Goal: Transaction & Acquisition: Purchase product/service

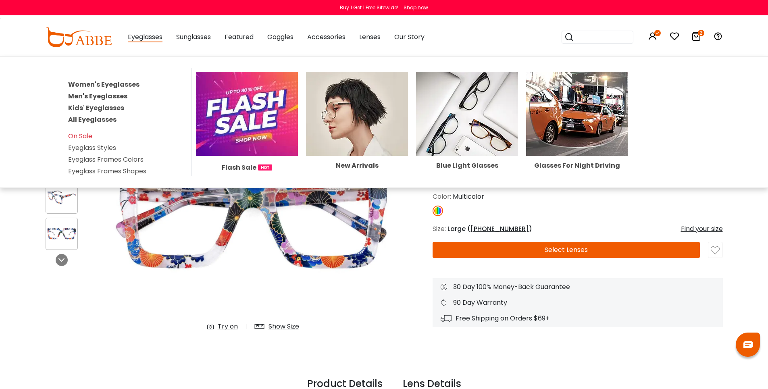
click at [108, 123] on link "All Eyeglasses" at bounding box center [92, 119] width 48 height 9
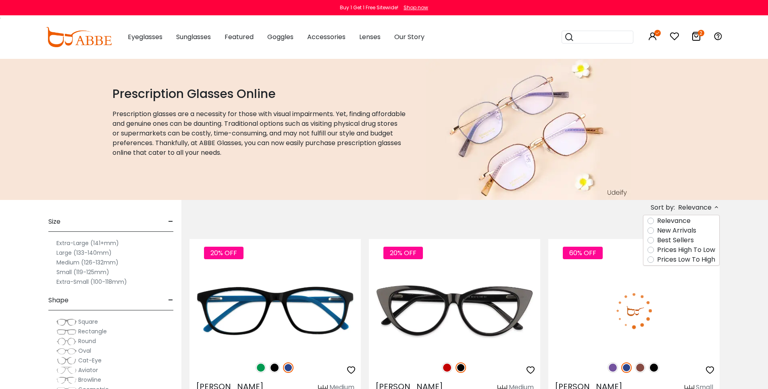
click at [680, 232] on label "New Arrivals" at bounding box center [676, 231] width 39 height 10
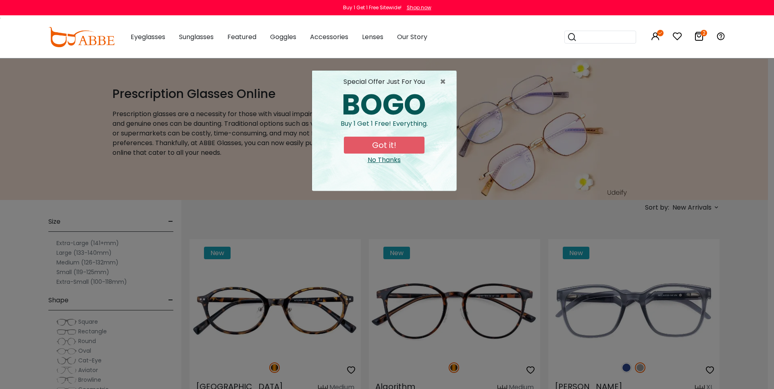
click at [382, 140] on button "Got it!" at bounding box center [384, 145] width 81 height 17
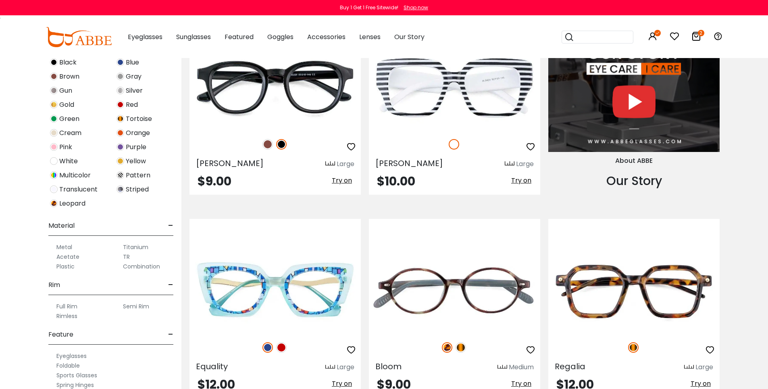
scroll to position [887, 0]
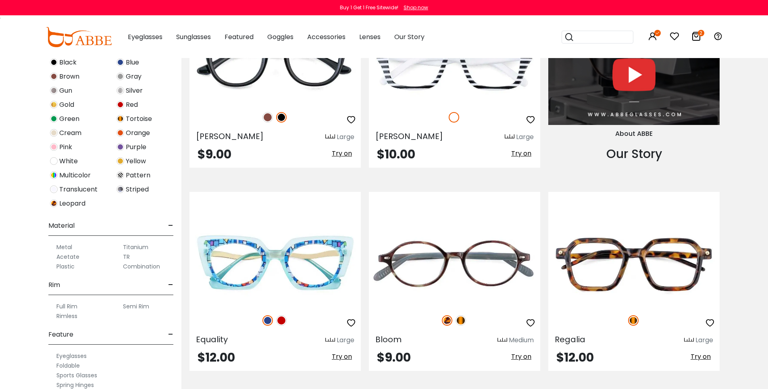
click at [68, 311] on label "Full Rim" at bounding box center [66, 307] width 21 height 10
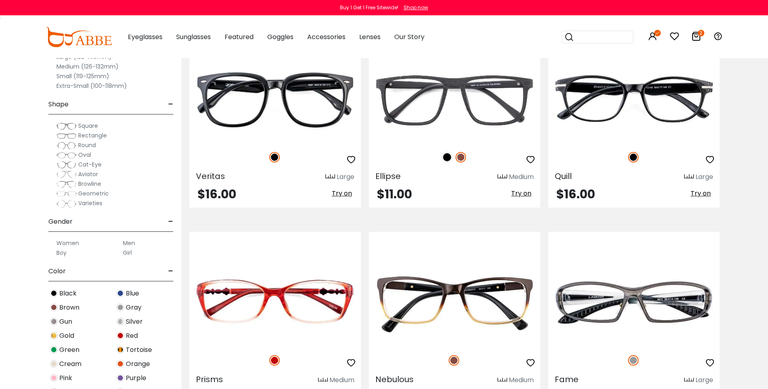
scroll to position [1667, 0]
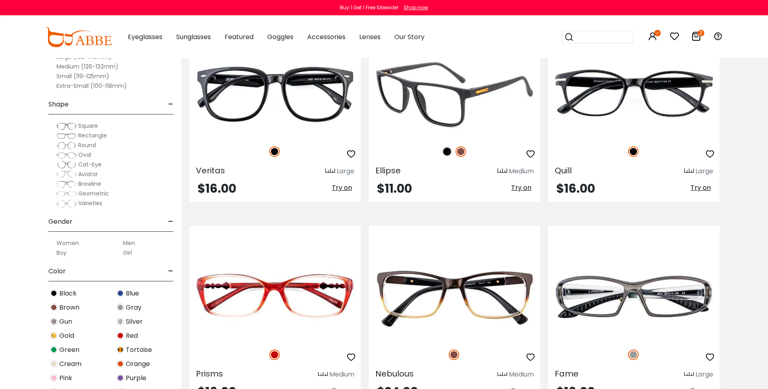
click at [448, 157] on img at bounding box center [447, 151] width 10 height 10
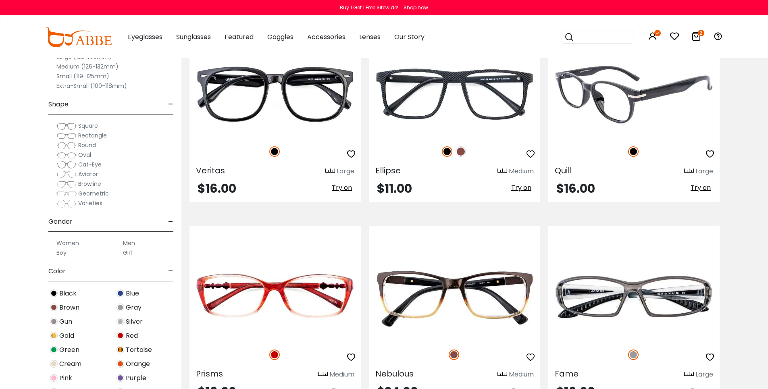
drag, startPoint x: 711, startPoint y: 188, endPoint x: 670, endPoint y: 203, distance: 44.1
click at [711, 159] on icon "button" at bounding box center [710, 154] width 10 height 10
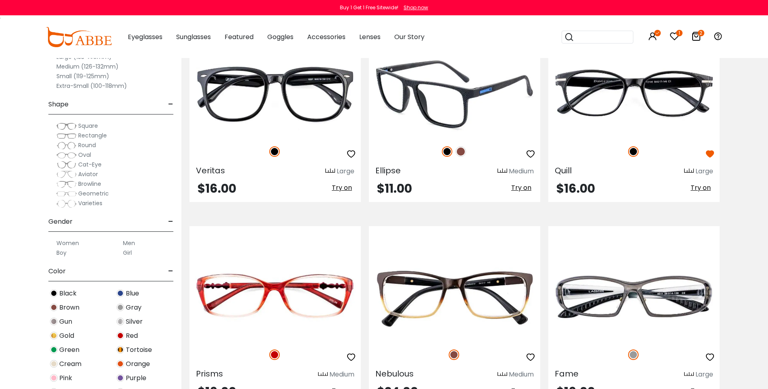
click at [529, 159] on icon "button" at bounding box center [531, 154] width 10 height 10
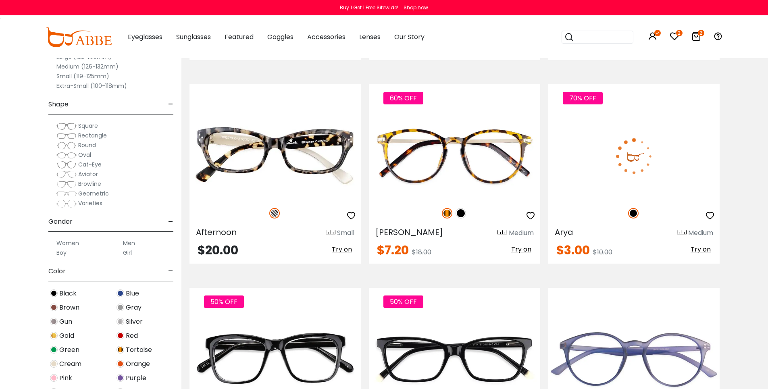
scroll to position [2017, 0]
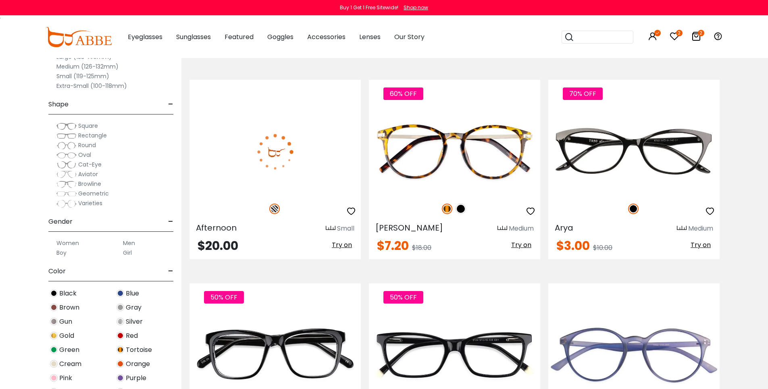
click at [350, 216] on icon "button" at bounding box center [351, 212] width 10 height 10
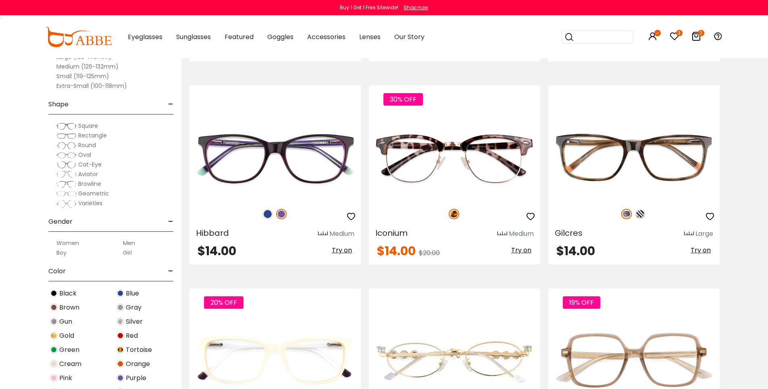
scroll to position [2635, 0]
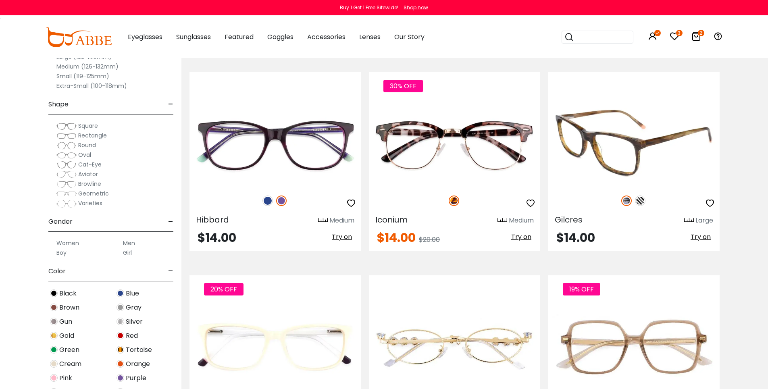
click at [641, 206] on img at bounding box center [640, 201] width 10 height 10
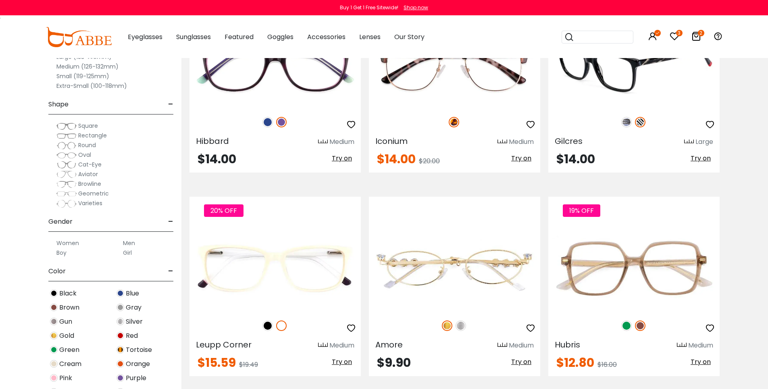
scroll to position [2716, 0]
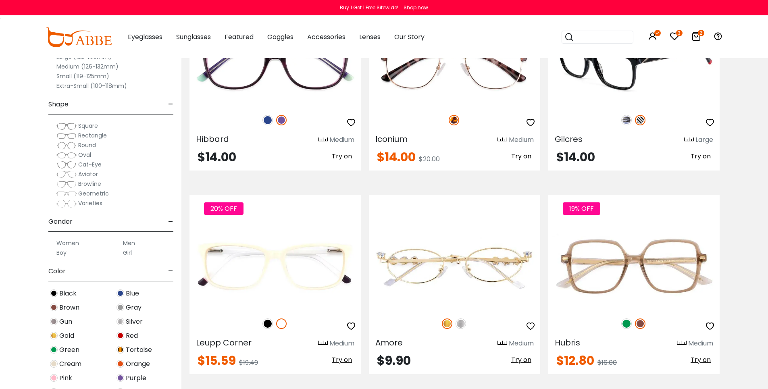
click at [708, 127] on icon "button" at bounding box center [710, 123] width 10 height 10
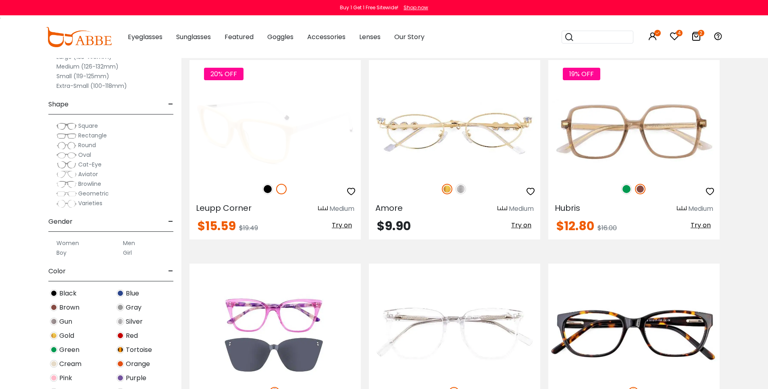
scroll to position [2904, 0]
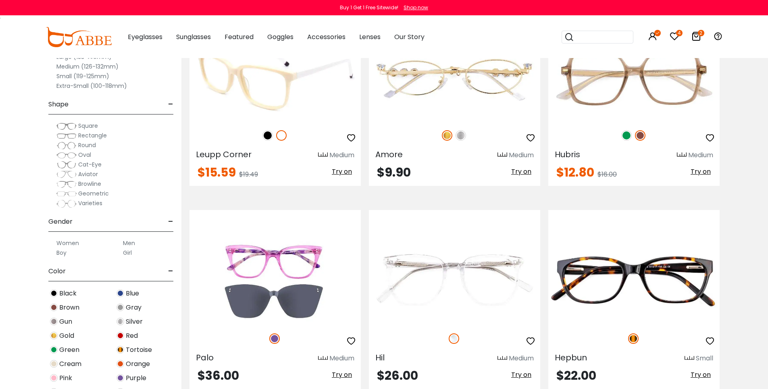
click at [269, 141] on img at bounding box center [268, 135] width 10 height 10
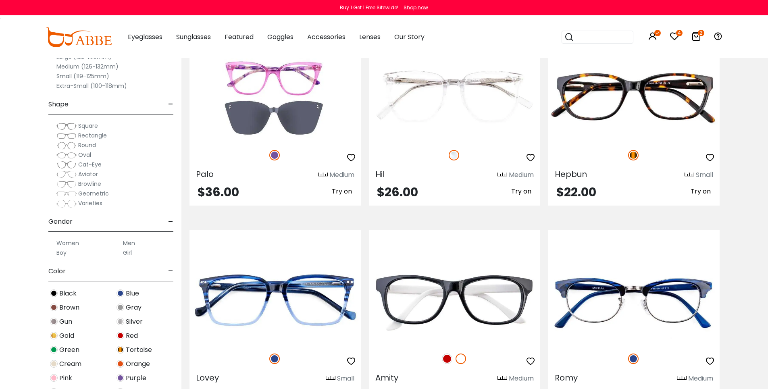
scroll to position [3092, 0]
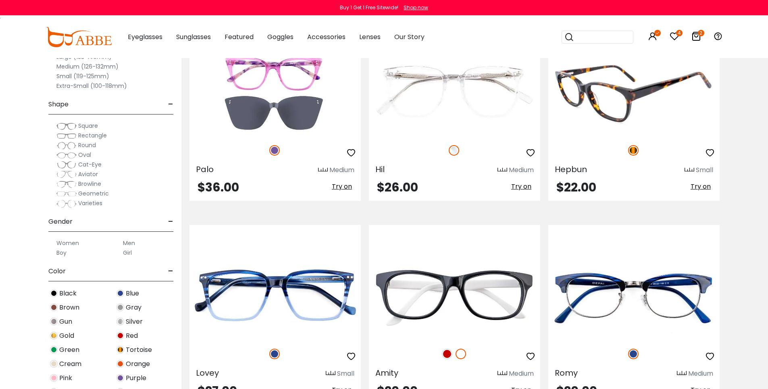
click at [711, 158] on icon "button" at bounding box center [710, 153] width 10 height 10
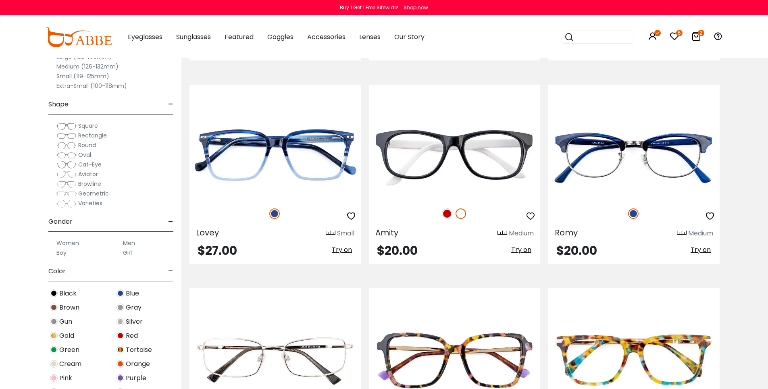
scroll to position [3254, 0]
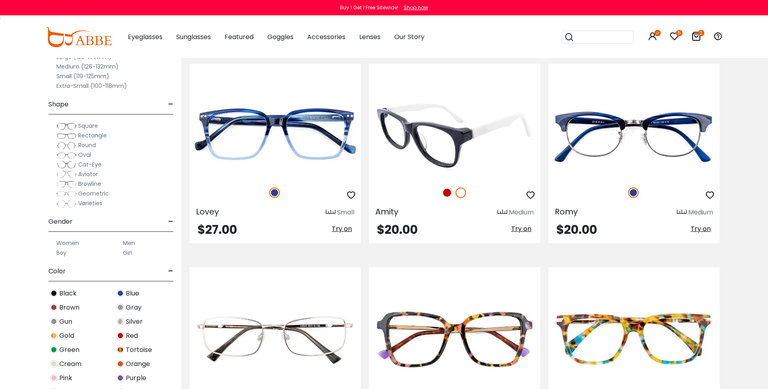
click at [447, 198] on img at bounding box center [447, 193] width 10 height 10
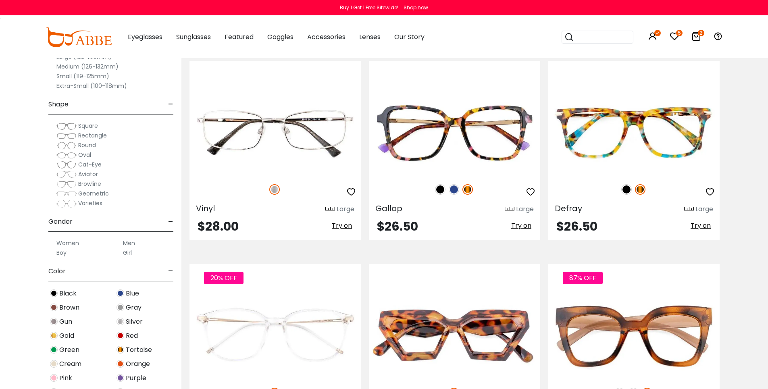
scroll to position [3469, 0]
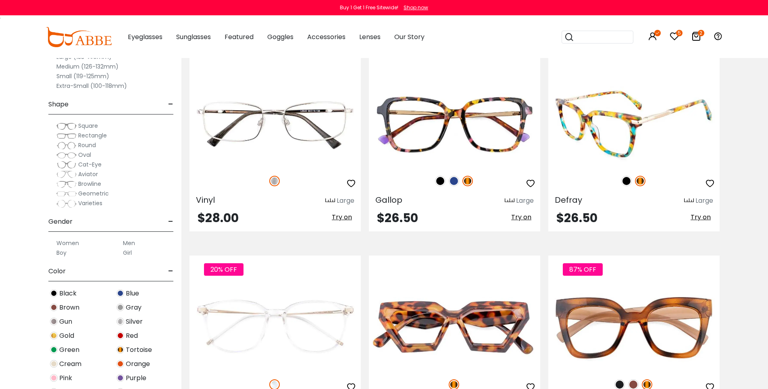
click at [625, 186] on img at bounding box center [627, 181] width 10 height 10
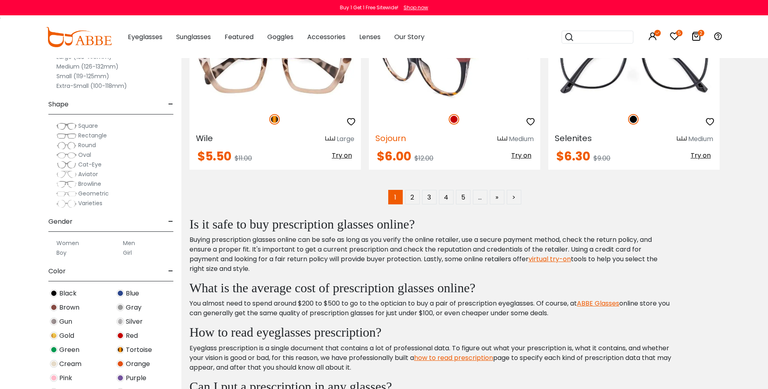
scroll to position [4222, 0]
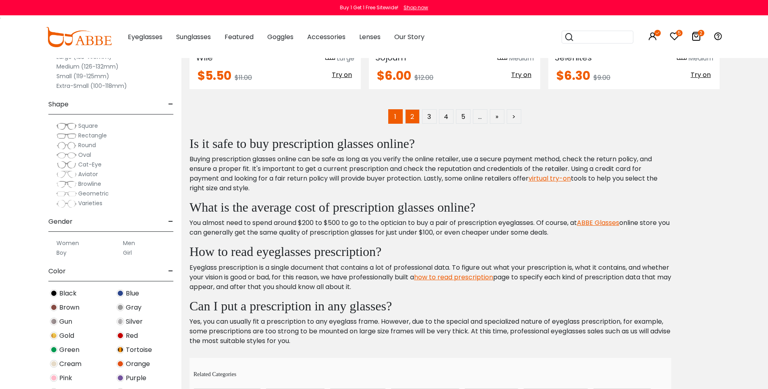
click at [414, 124] on link "2" at bounding box center [412, 116] width 15 height 15
